Goal: Transaction & Acquisition: Purchase product/service

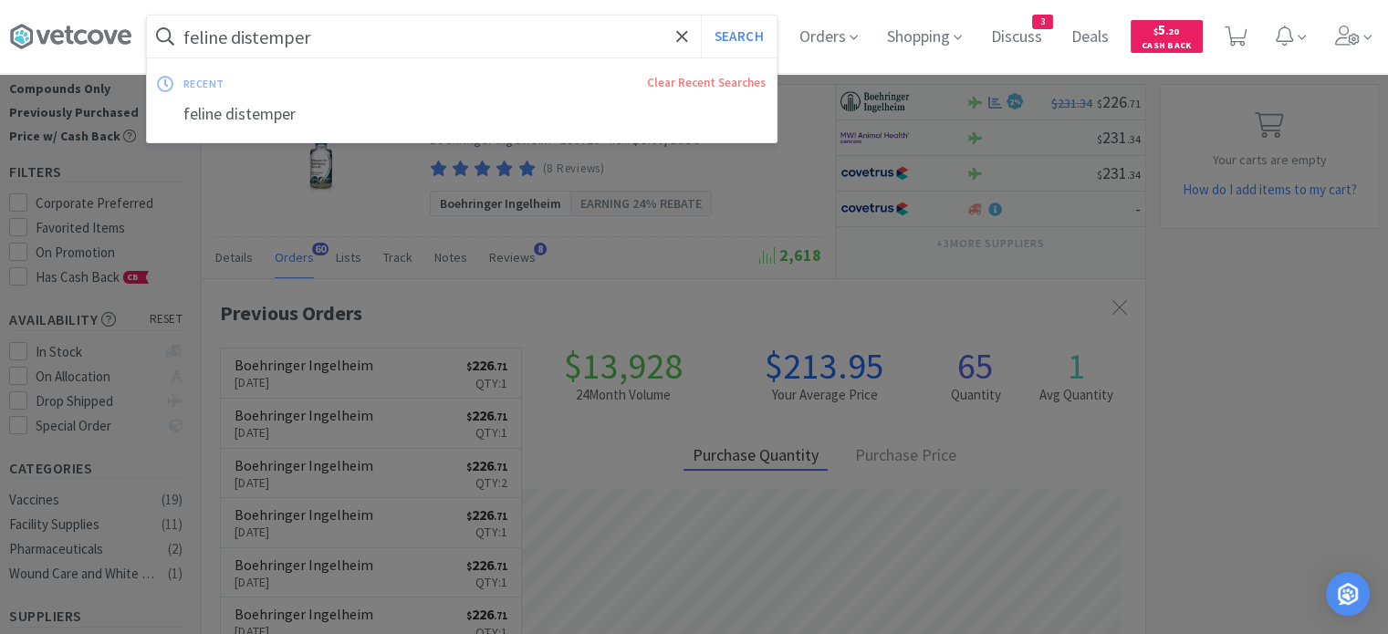
scroll to position [489, 943]
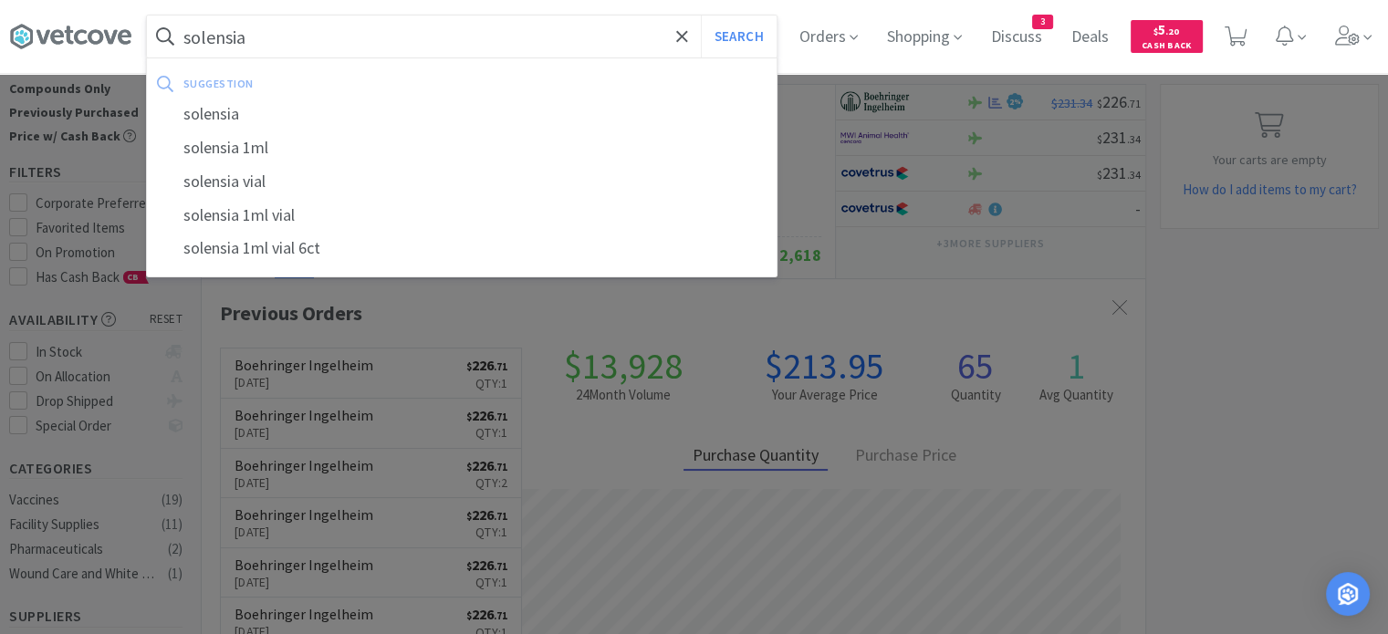
click at [701, 16] on button "Search" at bounding box center [739, 37] width 76 height 42
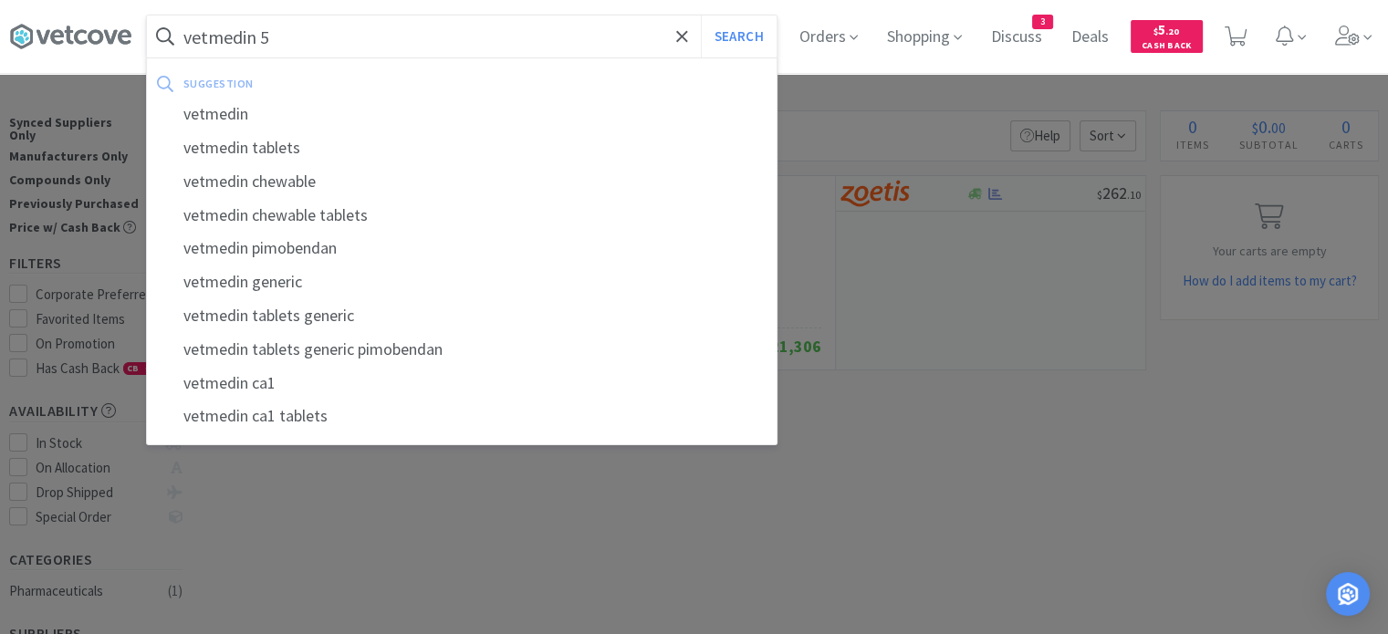
click at [701, 16] on button "Search" at bounding box center [739, 37] width 76 height 42
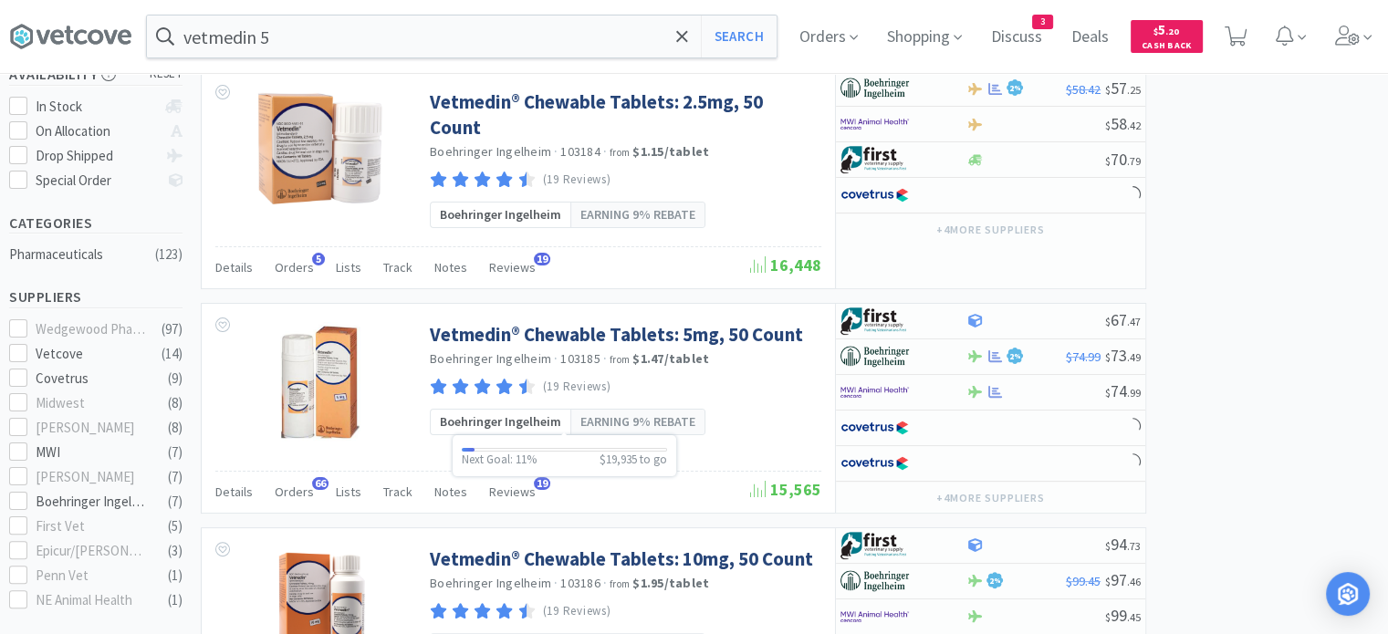
scroll to position [365, 0]
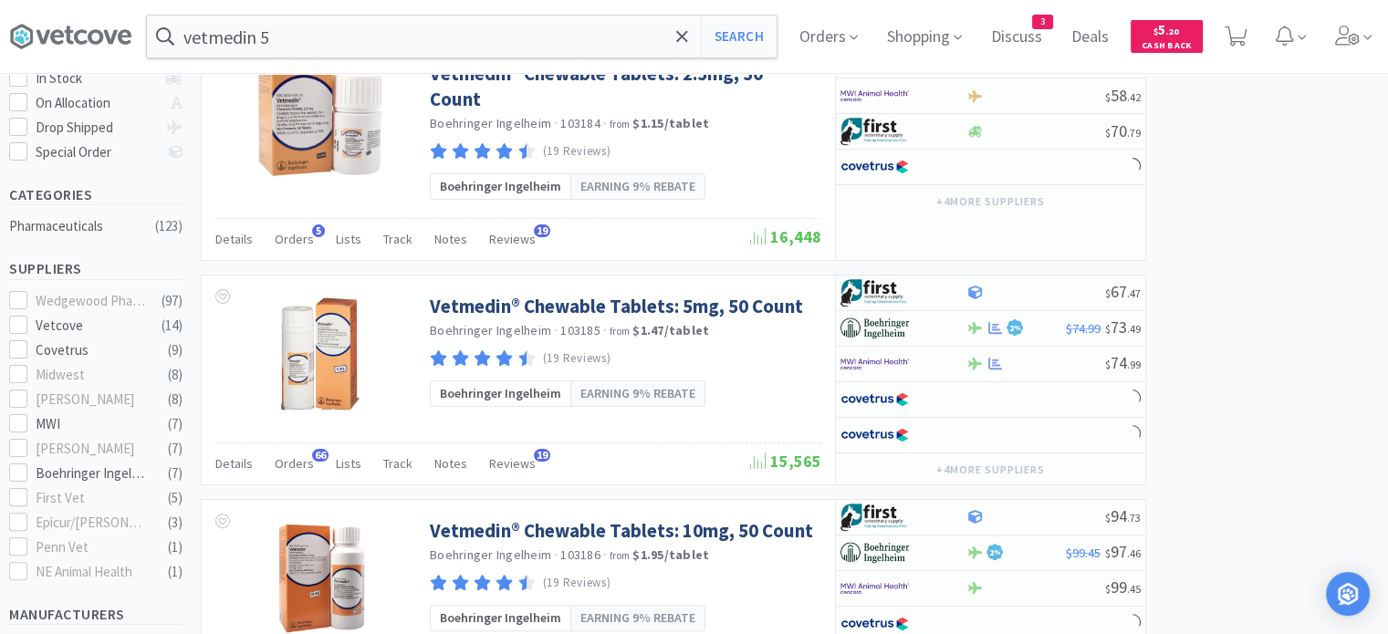
click at [307, 460] on span "Orders" at bounding box center [294, 463] width 39 height 16
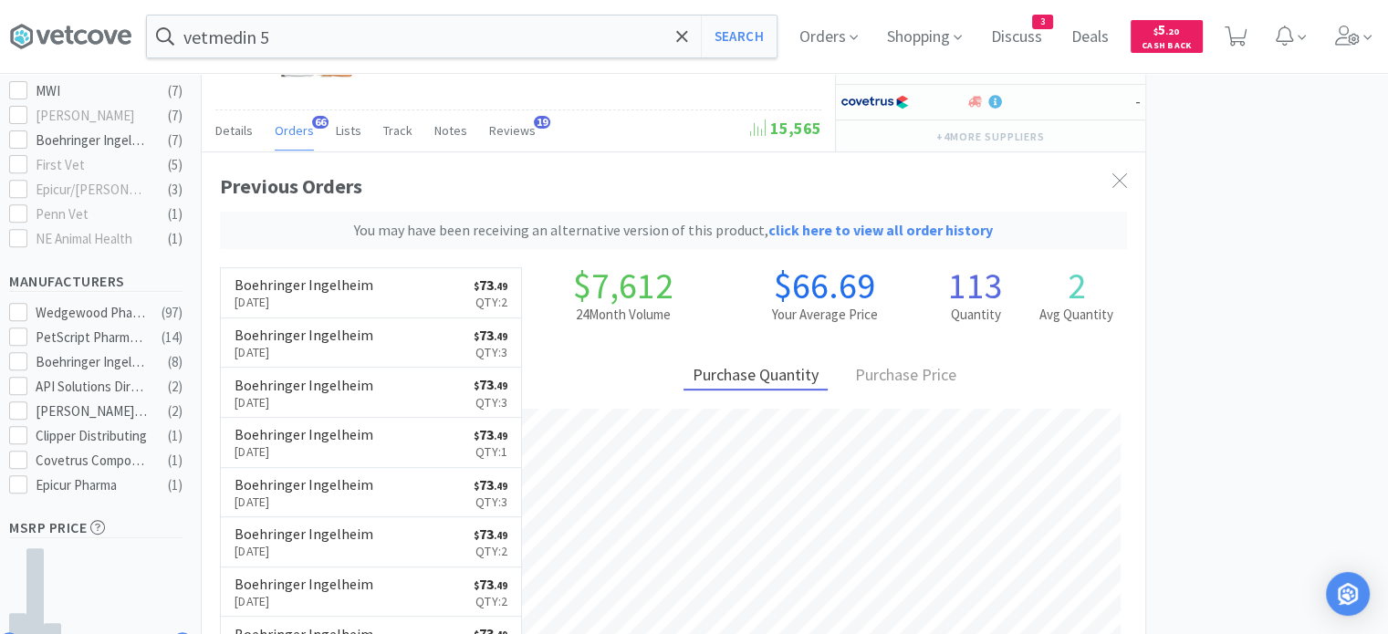
scroll to position [730, 0]
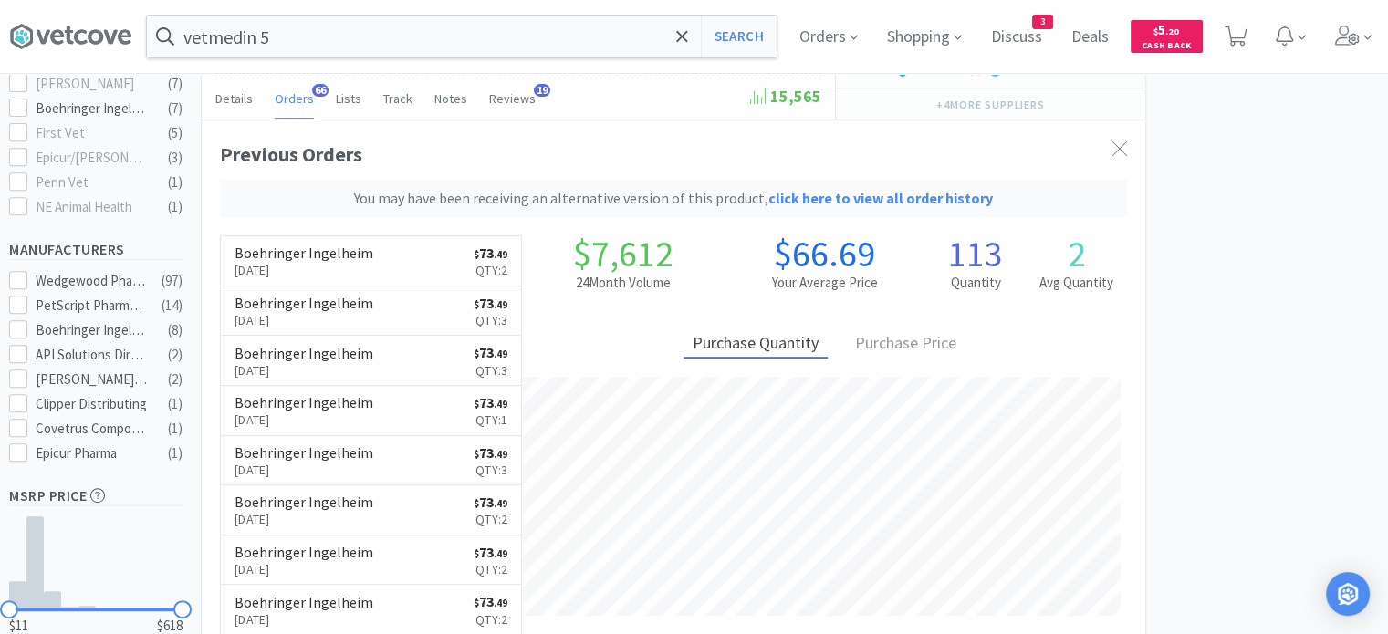
click at [1032, 148] on div "Previous Orders You may have been receiving an alternative version of this prod…" at bounding box center [673, 178] width 907 height 79
click at [558, 28] on input "vetmedin 5" at bounding box center [462, 37] width 630 height 42
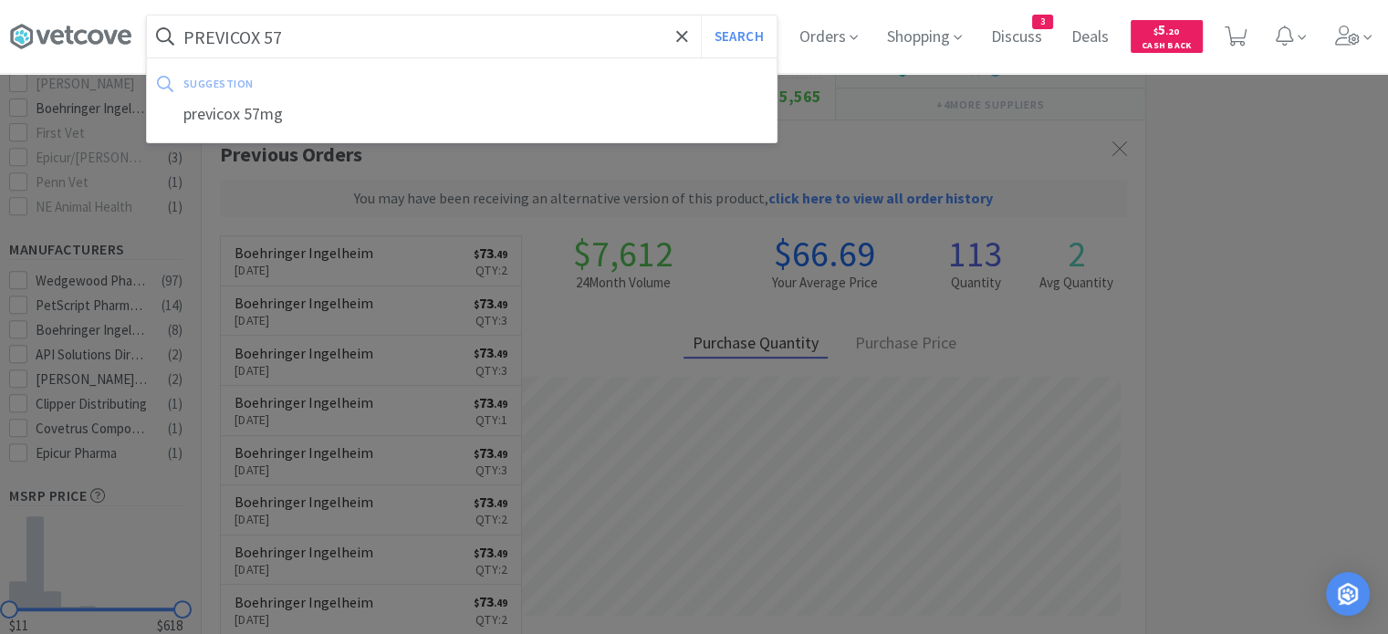
type input "PREVICOX 57"
click at [701, 16] on button "Search" at bounding box center [739, 37] width 76 height 42
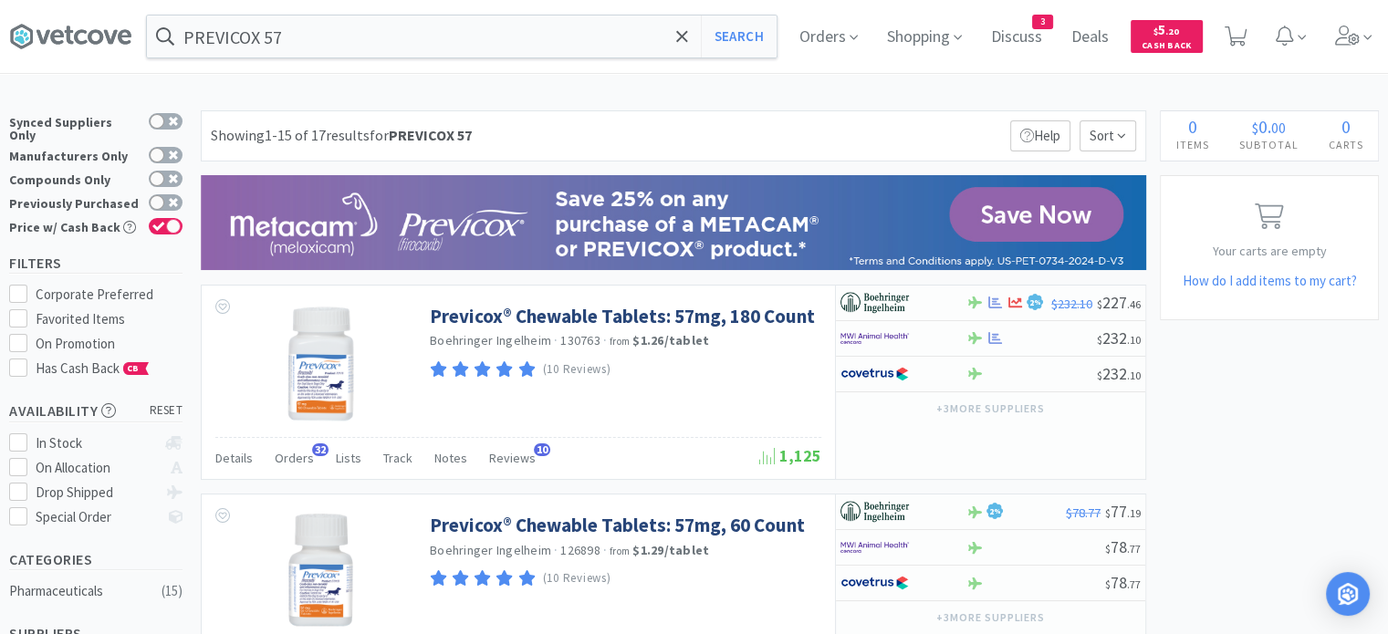
click at [292, 455] on span "Orders" at bounding box center [294, 458] width 39 height 16
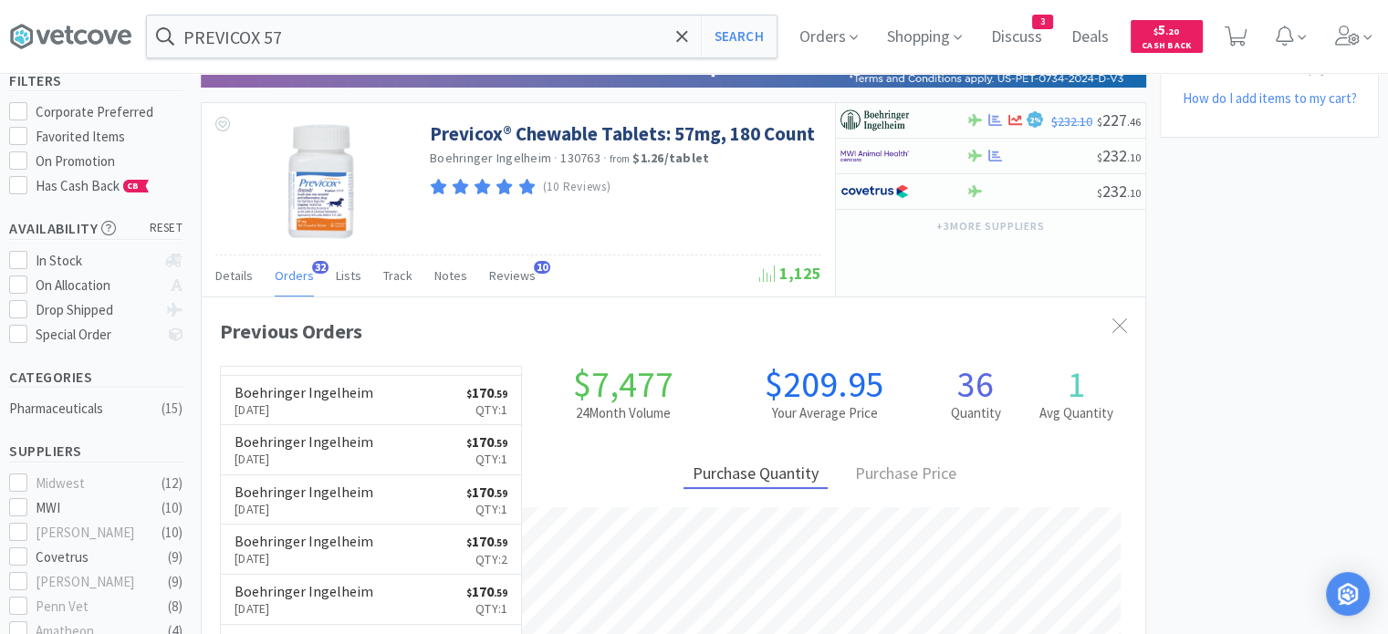
scroll to position [182, 0]
